Goal: Task Accomplishment & Management: Complete application form

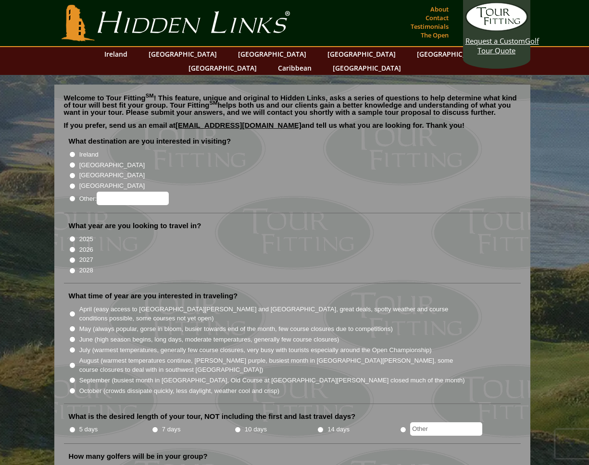
click at [73, 247] on input "2026" at bounding box center [72, 250] width 6 height 6
radio input "true"
click at [72, 162] on input "[GEOGRAPHIC_DATA]" at bounding box center [72, 165] width 6 height 6
radio input "true"
click at [72, 151] on input "Ireland" at bounding box center [72, 154] width 6 height 6
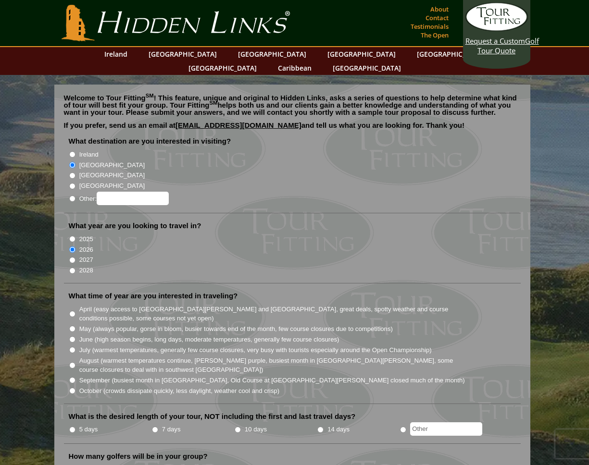
radio input "true"
click at [72, 162] on input "[GEOGRAPHIC_DATA]" at bounding box center [72, 165] width 6 height 6
radio input "true"
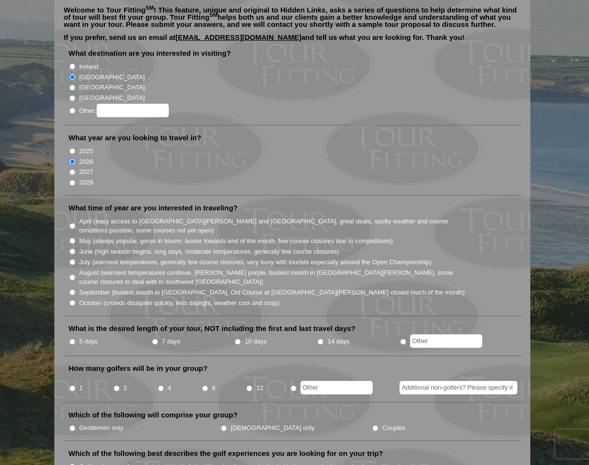
scroll to position [89, 0]
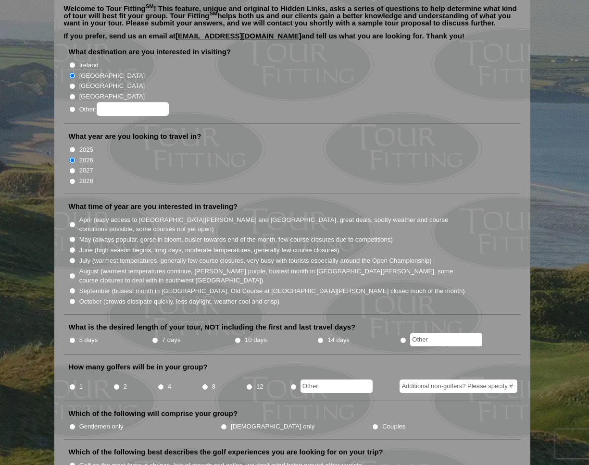
click at [121, 246] on label "June (high season begins, long days, moderate temperatures, generally few cours…" at bounding box center [209, 251] width 260 height 10
click at [75, 247] on input "June (high season begins, long days, moderate temperatures, generally few cours…" at bounding box center [72, 250] width 6 height 6
radio input "true"
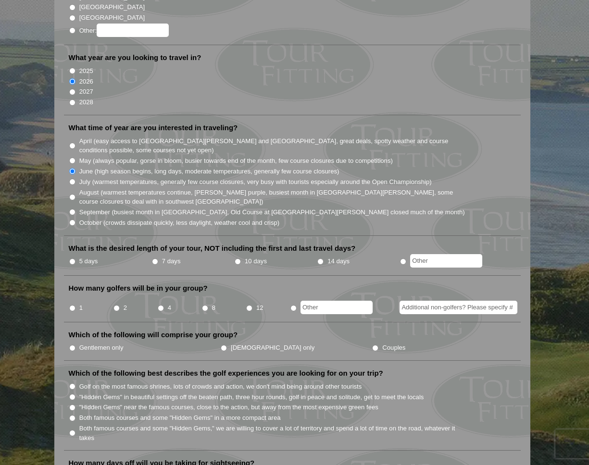
scroll to position [169, 0]
click at [72, 258] on input "5 days" at bounding box center [72, 261] width 6 height 6
radio input "true"
click at [206, 305] on input "8" at bounding box center [205, 308] width 6 height 6
radio input "true"
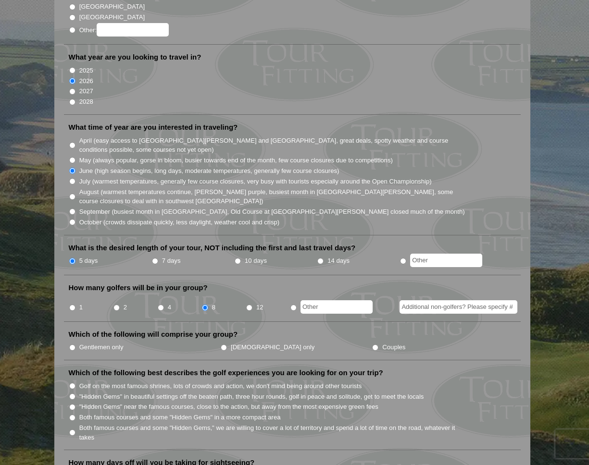
click at [439, 300] on input "Additional non-golfers? Please specify #" at bounding box center [459, 306] width 118 height 13
type input "6"
click at [372, 345] on input "Couples" at bounding box center [375, 348] width 6 height 6
radio input "true"
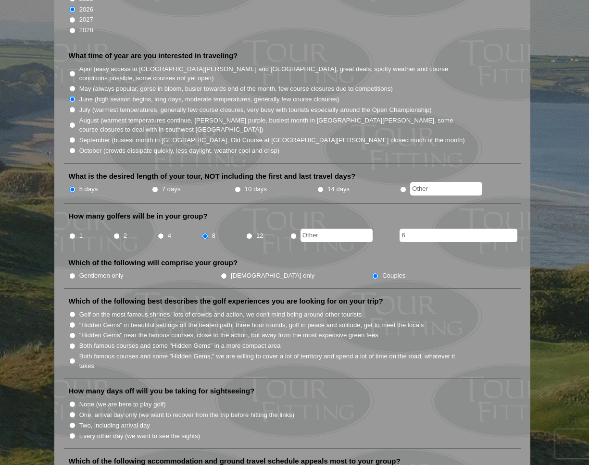
scroll to position [241, 0]
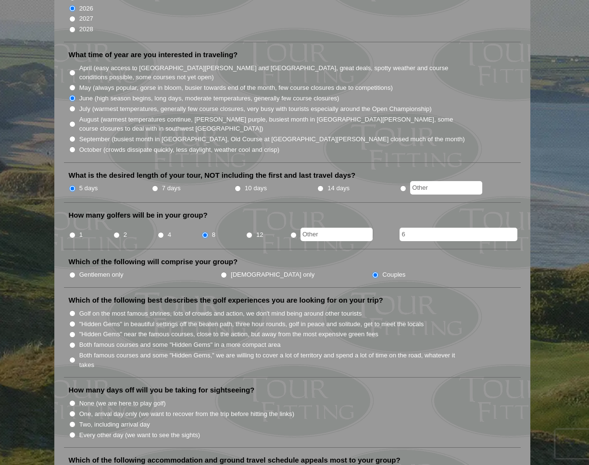
click at [99, 340] on label "Both famous courses and some "Hidden Gems" in a more compact area" at bounding box center [179, 345] width 201 height 10
click at [75, 342] on input "Both famous courses and some "Hidden Gems" in a more compact area" at bounding box center [72, 345] width 6 height 6
radio input "true"
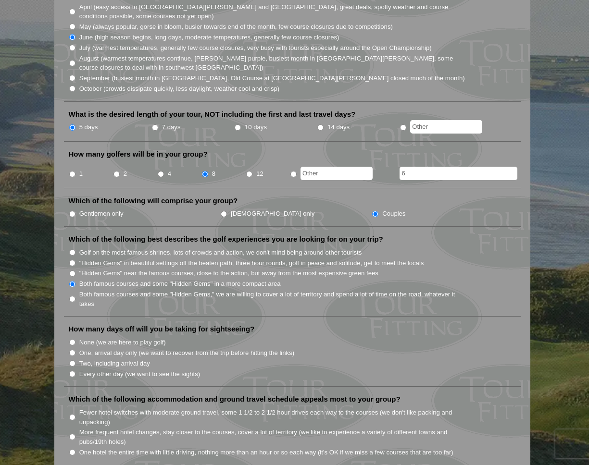
scroll to position [303, 0]
click at [114, 359] on label "Two, including arrival day" at bounding box center [114, 364] width 71 height 10
click at [75, 360] on input "Two, including arrival day" at bounding box center [72, 363] width 6 height 6
radio input "true"
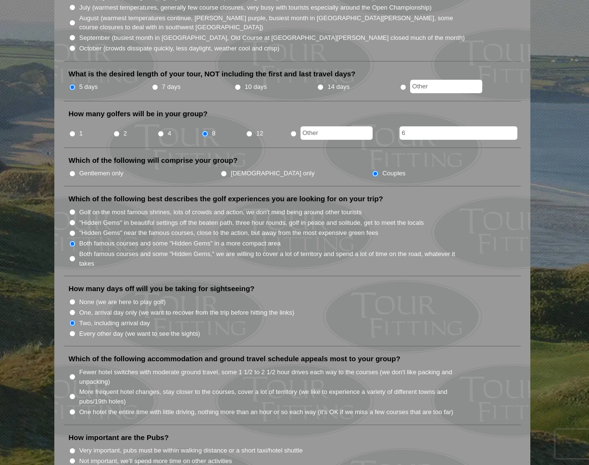
scroll to position [351, 0]
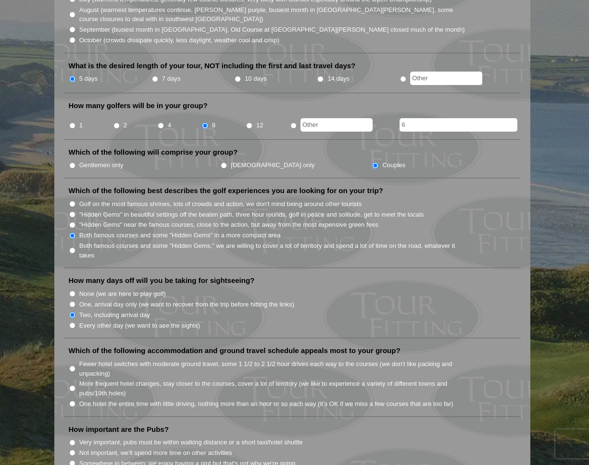
click at [193, 379] on label "More frequent hotel changes, stay closer to the courses, cover a lot of territo…" at bounding box center [272, 388] width 387 height 19
click at [75, 386] on input "More frequent hotel changes, stay closer to the courses, cover a lot of territo…" at bounding box center [72, 389] width 6 height 6
radio input "true"
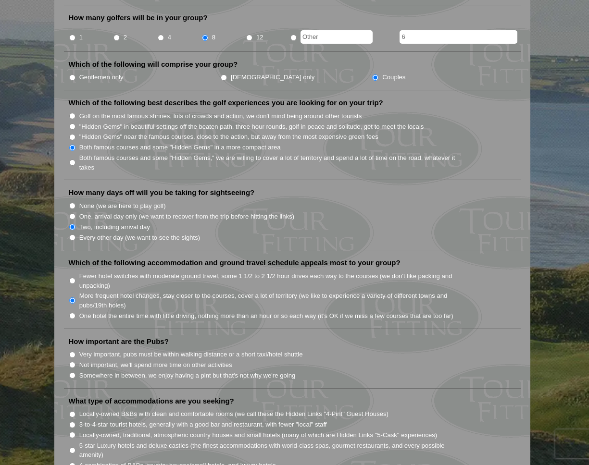
scroll to position [439, 0]
click at [163, 350] on label "Very important, pubs must be within walking distance or a short taxi/hotel shut…" at bounding box center [191, 355] width 224 height 10
click at [75, 351] on input "Very important, pubs must be within walking distance or a short taxi/hotel shut…" at bounding box center [72, 354] width 6 height 6
radio input "true"
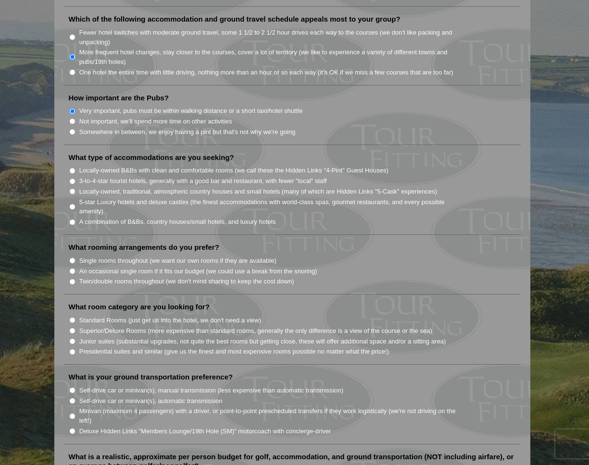
scroll to position [684, 0]
click at [129, 216] on label "A combination of B&Bs, country houses/small hotels, and luxury hotels" at bounding box center [177, 221] width 197 height 10
click at [75, 218] on input "A combination of B&Bs, country houses/small hotels, and luxury hotels" at bounding box center [72, 221] width 6 height 6
radio input "true"
click at [188, 255] on label "Single rooms throughout (we want our own rooms if they are available)" at bounding box center [177, 260] width 197 height 10
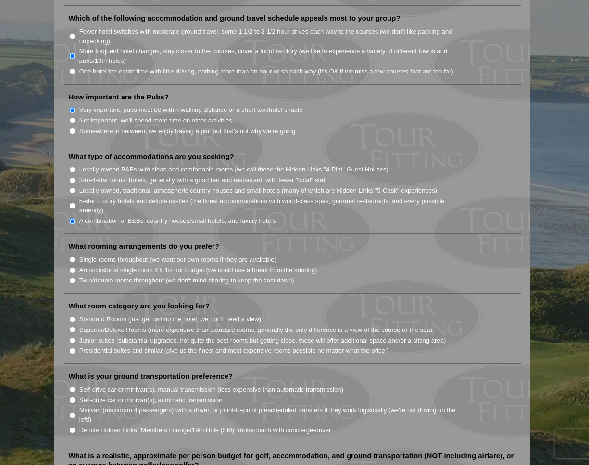
click at [75, 257] on input "Single rooms throughout (we want our own rooms if they are available)" at bounding box center [72, 260] width 6 height 6
radio input "true"
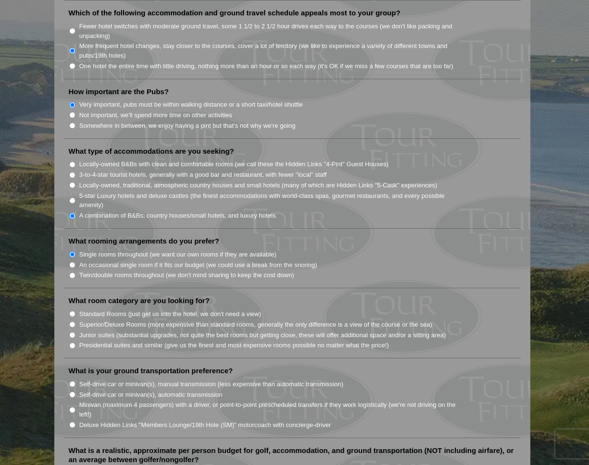
click at [195, 310] on label "Standard Rooms (just get us into the hotel, we don't need a view)" at bounding box center [170, 315] width 182 height 10
click at [75, 311] on input "Standard Rooms (just get us into the hotel, we don't need a view)" at bounding box center [72, 314] width 6 height 6
radio input "true"
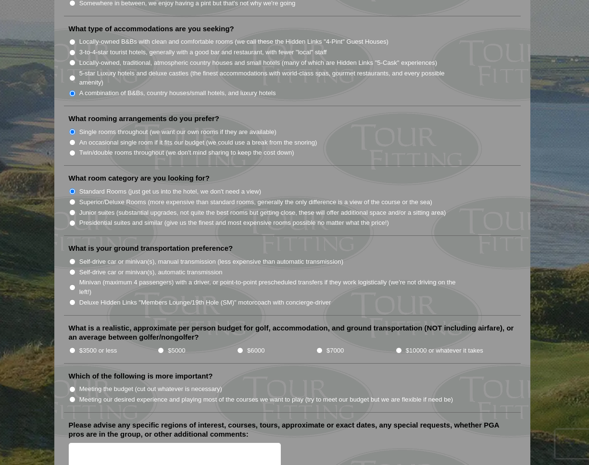
scroll to position [812, 0]
click at [109, 277] on label "Minivan (maximum 4 passengers) with a driver, or point-to-point prescheduled tr…" at bounding box center [272, 286] width 387 height 19
click at [75, 284] on input "Minivan (maximum 4 passengers) with a driver, or point-to-point prescheduled tr…" at bounding box center [72, 287] width 6 height 6
radio input "true"
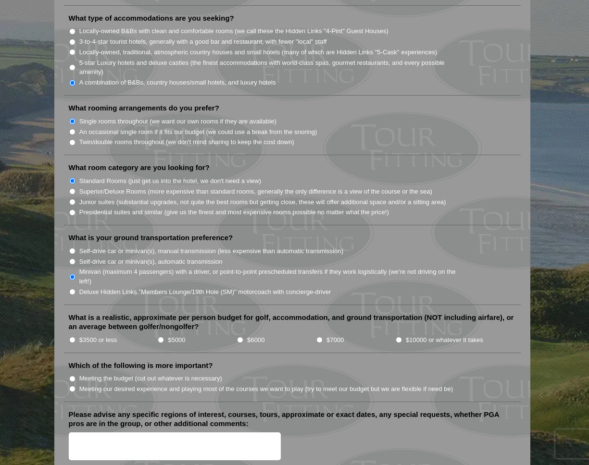
scroll to position [825, 0]
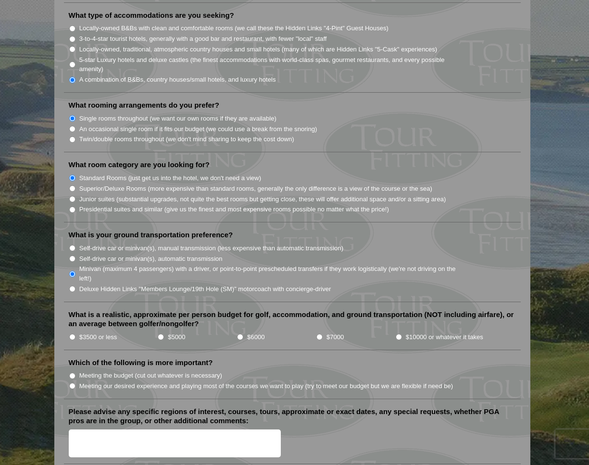
click at [159, 334] on input "$5000" at bounding box center [161, 337] width 6 height 6
radio input "true"
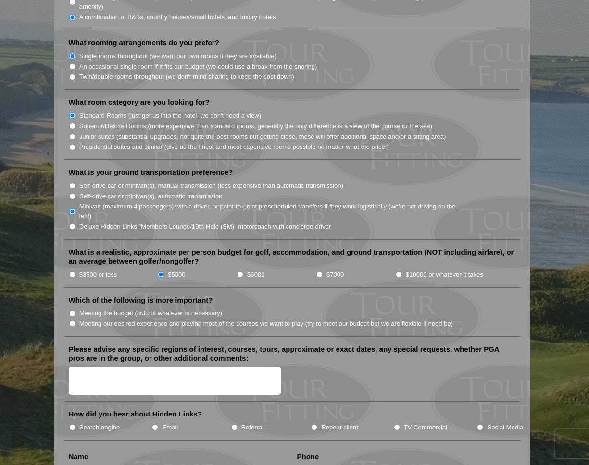
scroll to position [888, 0]
click at [93, 319] on label "Meeting our desired experience and playing most of the courses we want to play …" at bounding box center [266, 324] width 374 height 10
click at [75, 320] on input "Meeting our desired experience and playing most of the courses we want to play …" at bounding box center [72, 323] width 6 height 6
radio input "true"
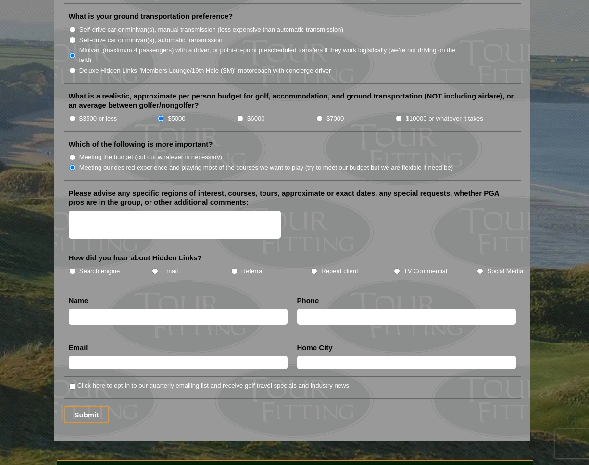
scroll to position [1046, 0]
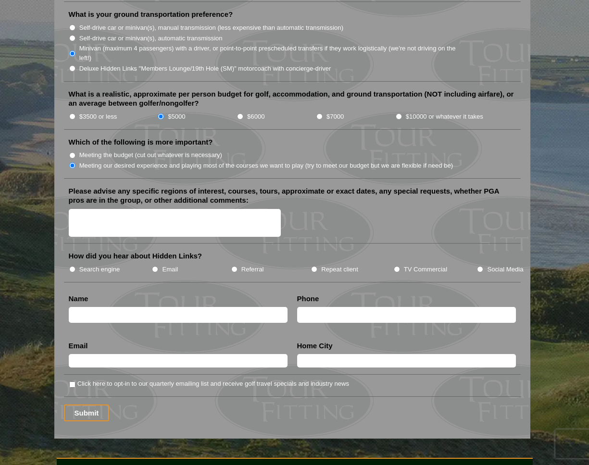
click at [98, 265] on label "Search engine" at bounding box center [99, 270] width 41 height 10
click at [75, 266] on input "Search engine" at bounding box center [72, 269] width 6 height 6
radio input "true"
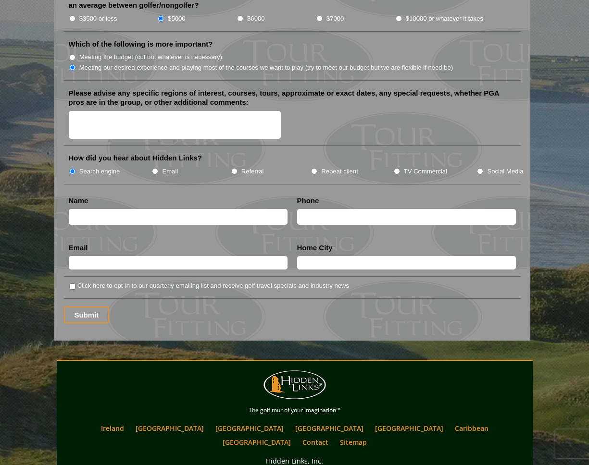
scroll to position [1157, 0]
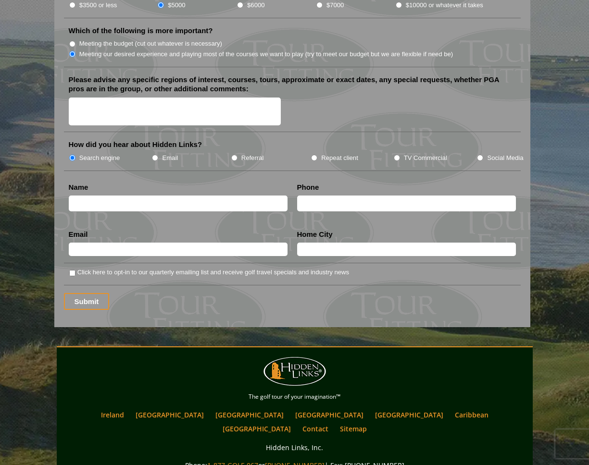
click at [158, 196] on input "text" at bounding box center [178, 204] width 219 height 16
type input "[PERSON_NAME]"
type input "9728001232"
type input "[EMAIL_ADDRESS][DOMAIN_NAME]"
type input "FLOWER MOUND"
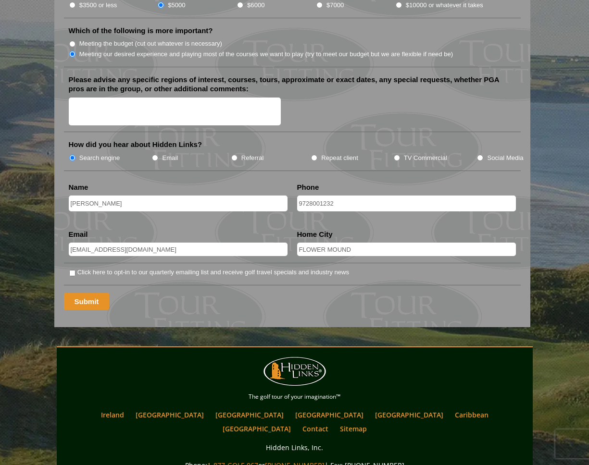
click at [91, 293] on input "Submit" at bounding box center [87, 301] width 46 height 17
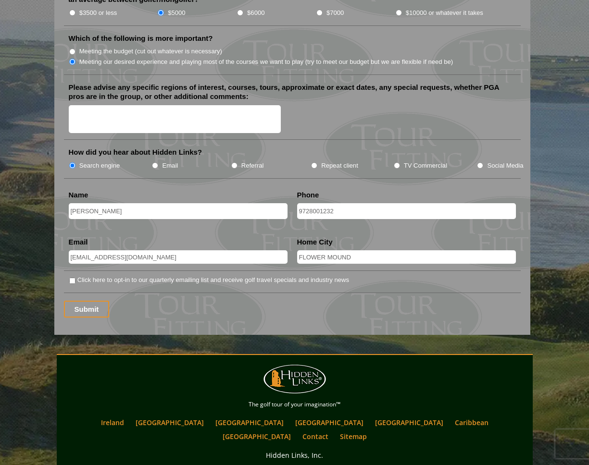
scroll to position [1164, 0]
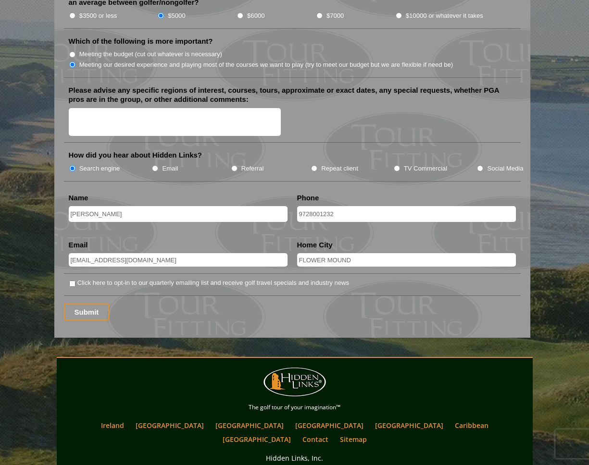
click at [72, 281] on input "Click here to opt-in to our quarterly emailing list and receive golf travel spe…" at bounding box center [72, 284] width 6 height 6
checkbox input "true"
click at [91, 304] on input "Submit" at bounding box center [87, 312] width 46 height 17
